Goal: Check status: Check status

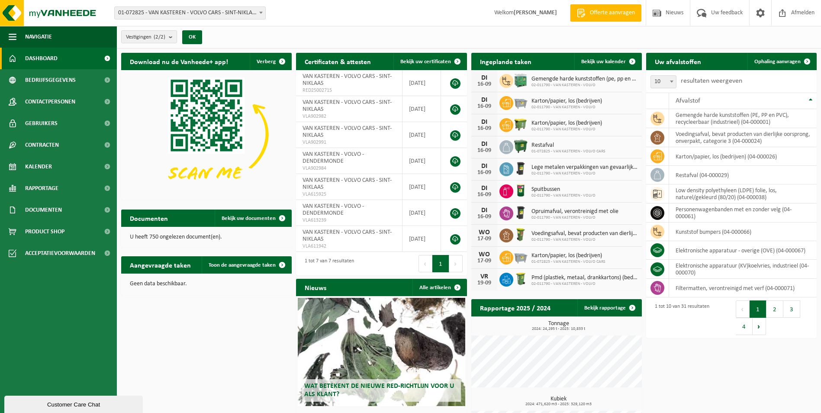
click at [261, 12] on b at bounding box center [260, 13] width 3 height 2
select select "6444"
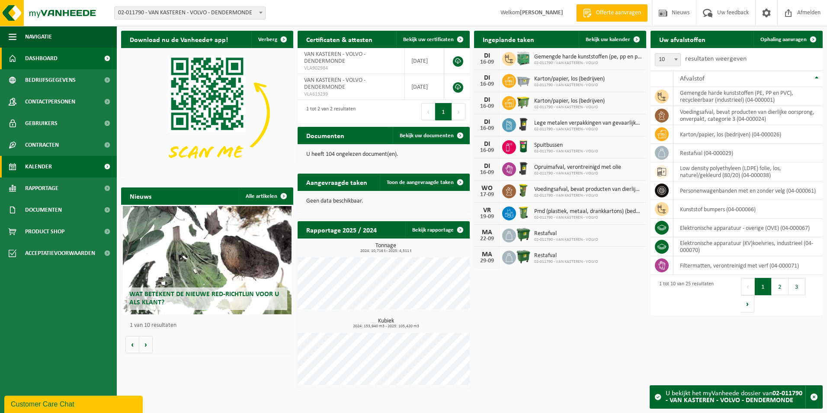
click at [49, 164] on span "Kalender" at bounding box center [38, 167] width 27 height 22
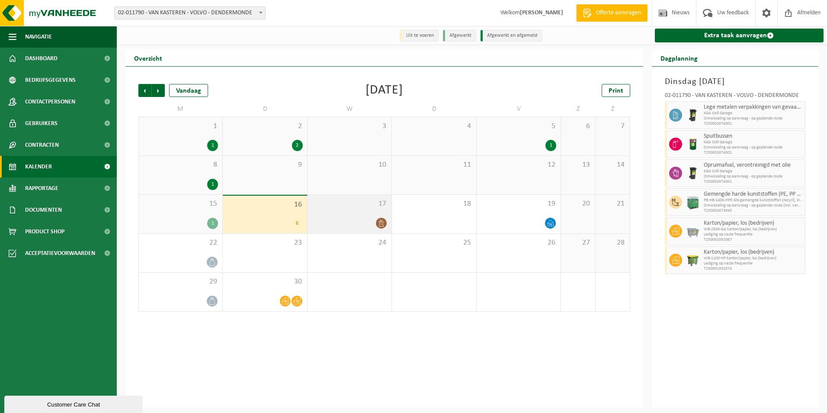
click at [333, 211] on div "17" at bounding box center [350, 214] width 84 height 39
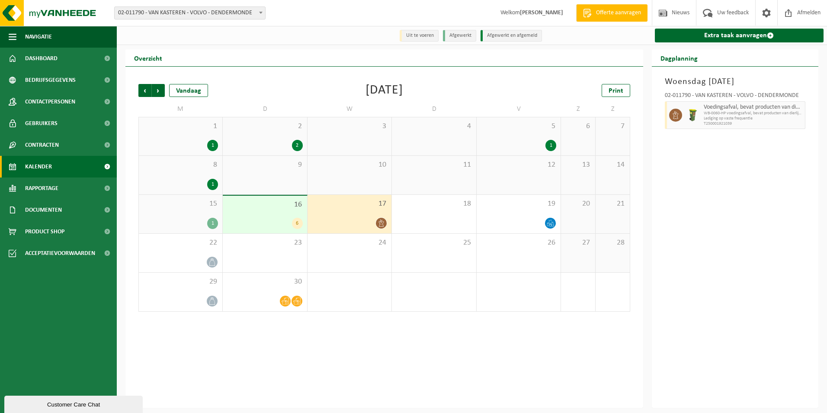
click at [270, 217] on div "16 6" at bounding box center [265, 215] width 84 height 38
